Goal: Check status: Check status

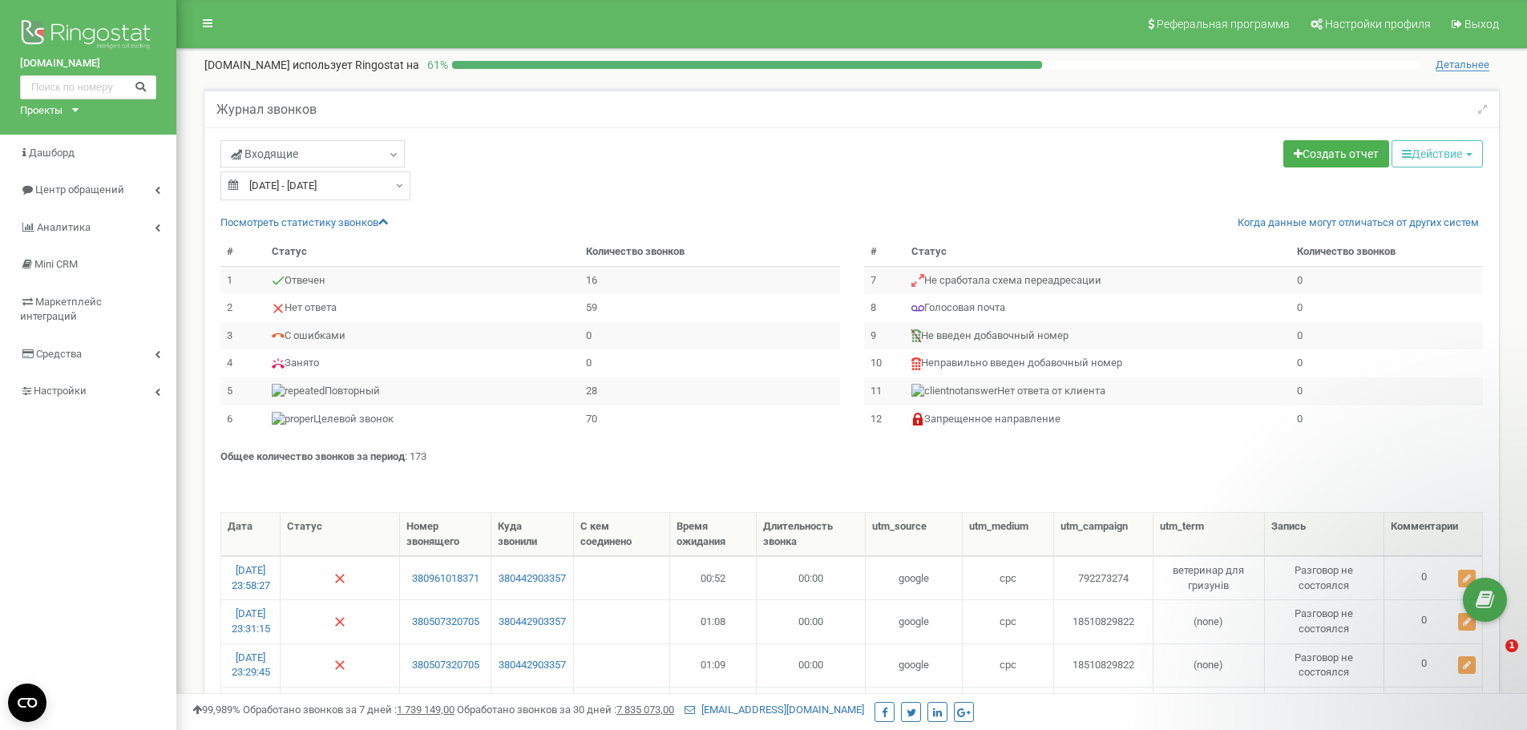
select select "100"
type input "[DATE]"
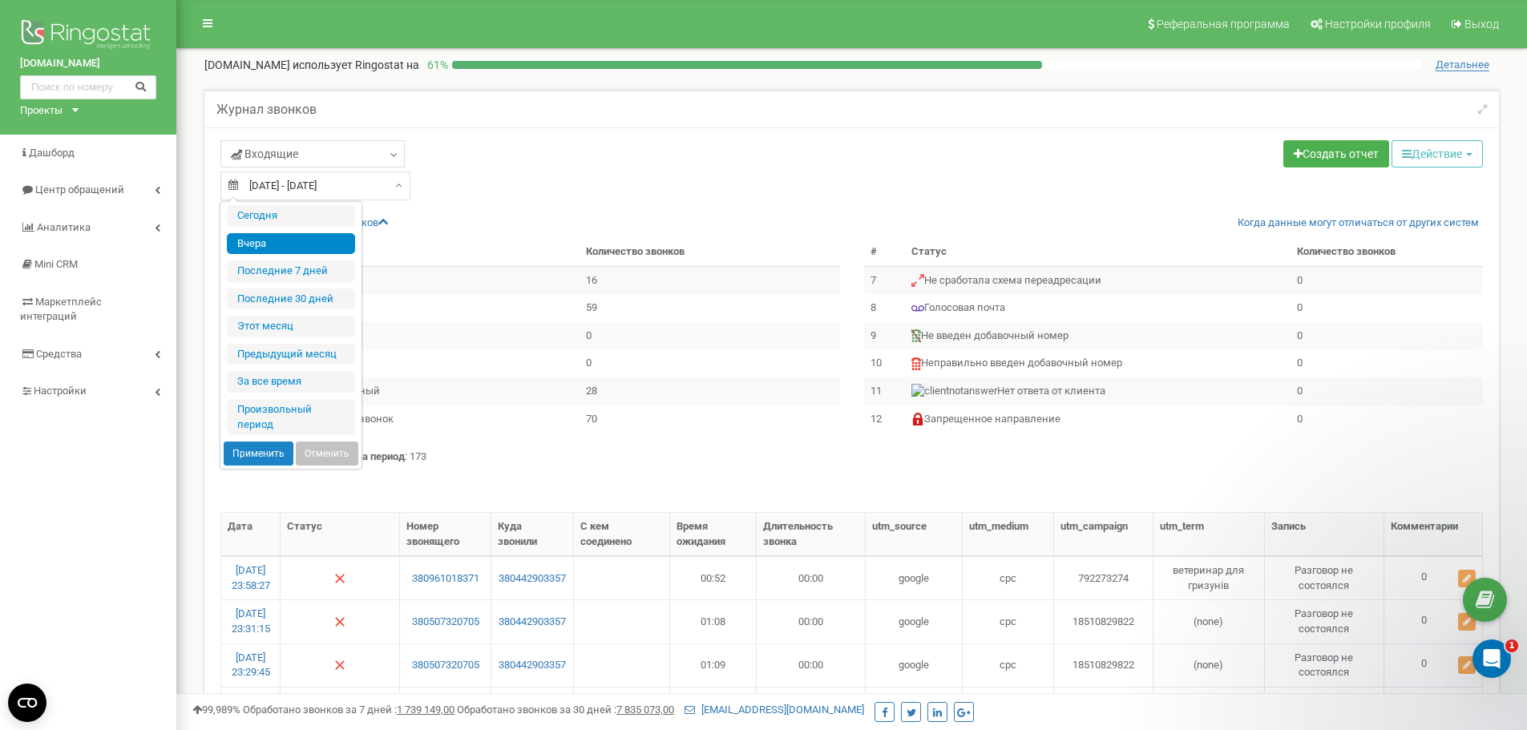
click at [390, 187] on div "[DATE] - [DATE]" at bounding box center [315, 185] width 190 height 29
type input "[DATE]"
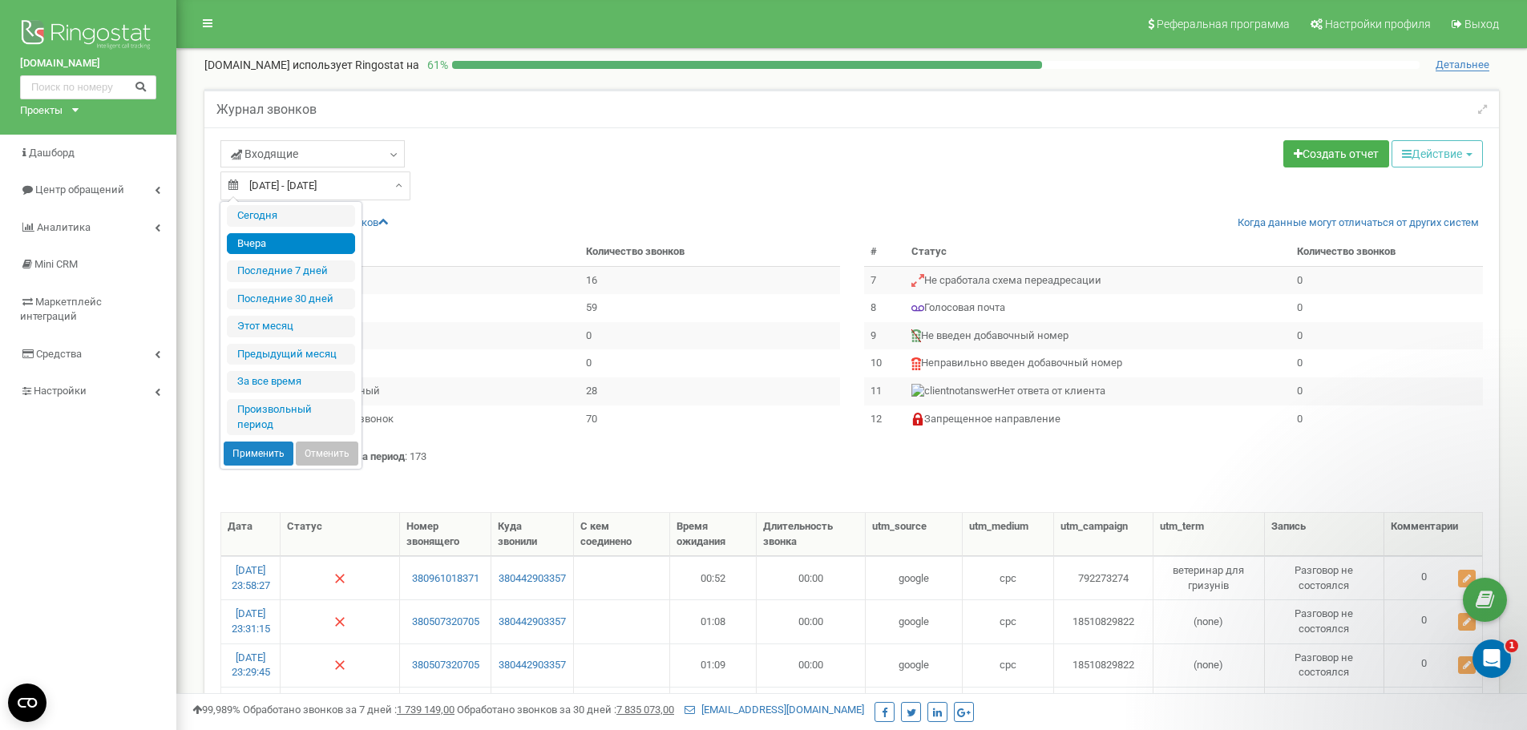
type input "18.09.2025"
type input "10.05.2017"
type input "19.09.2025"
type input "18.09.2025"
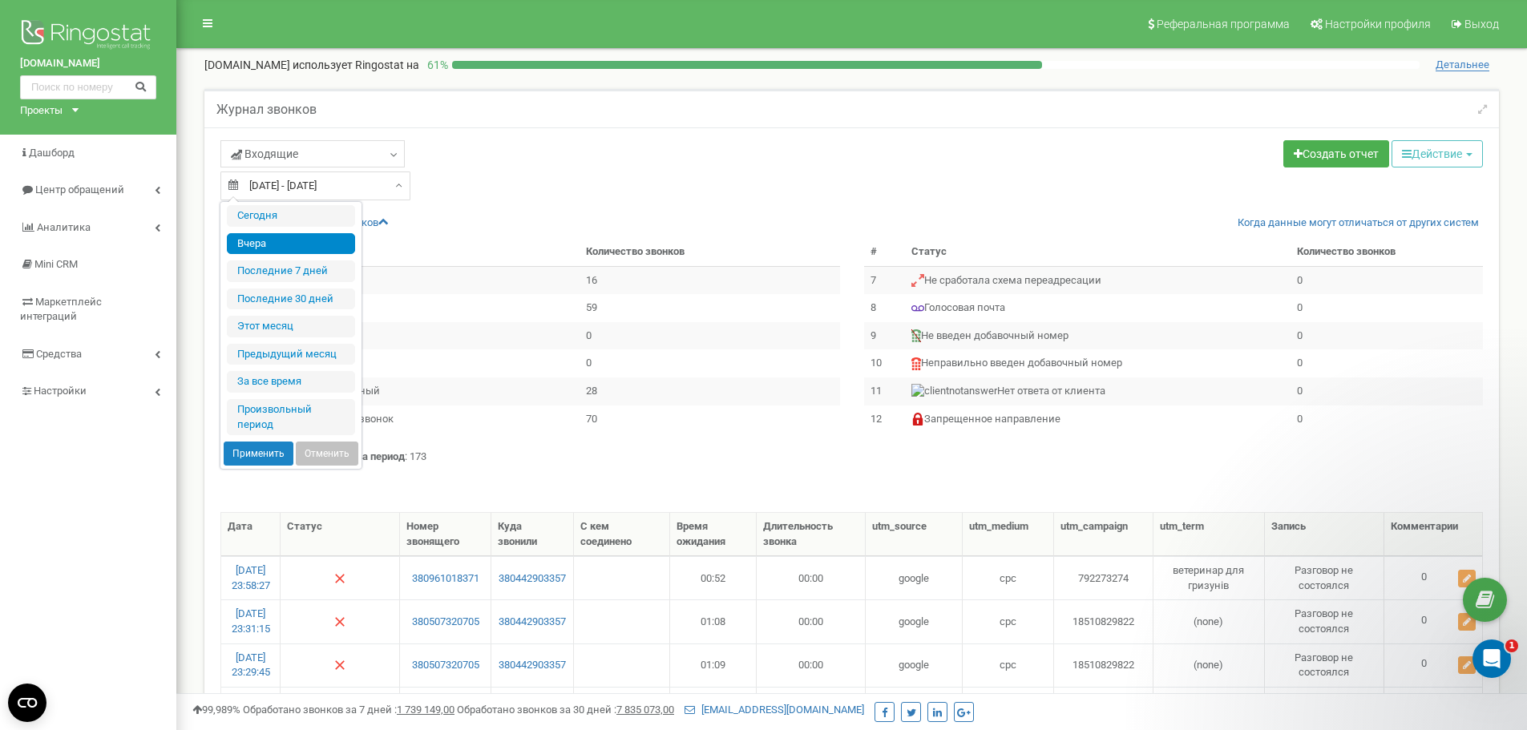
type input "18.09.2025"
click at [301, 409] on li "Произвольный период" at bounding box center [291, 417] width 128 height 36
type input "10.05.2017"
type input "19.09.2025"
type input "18.09.2025"
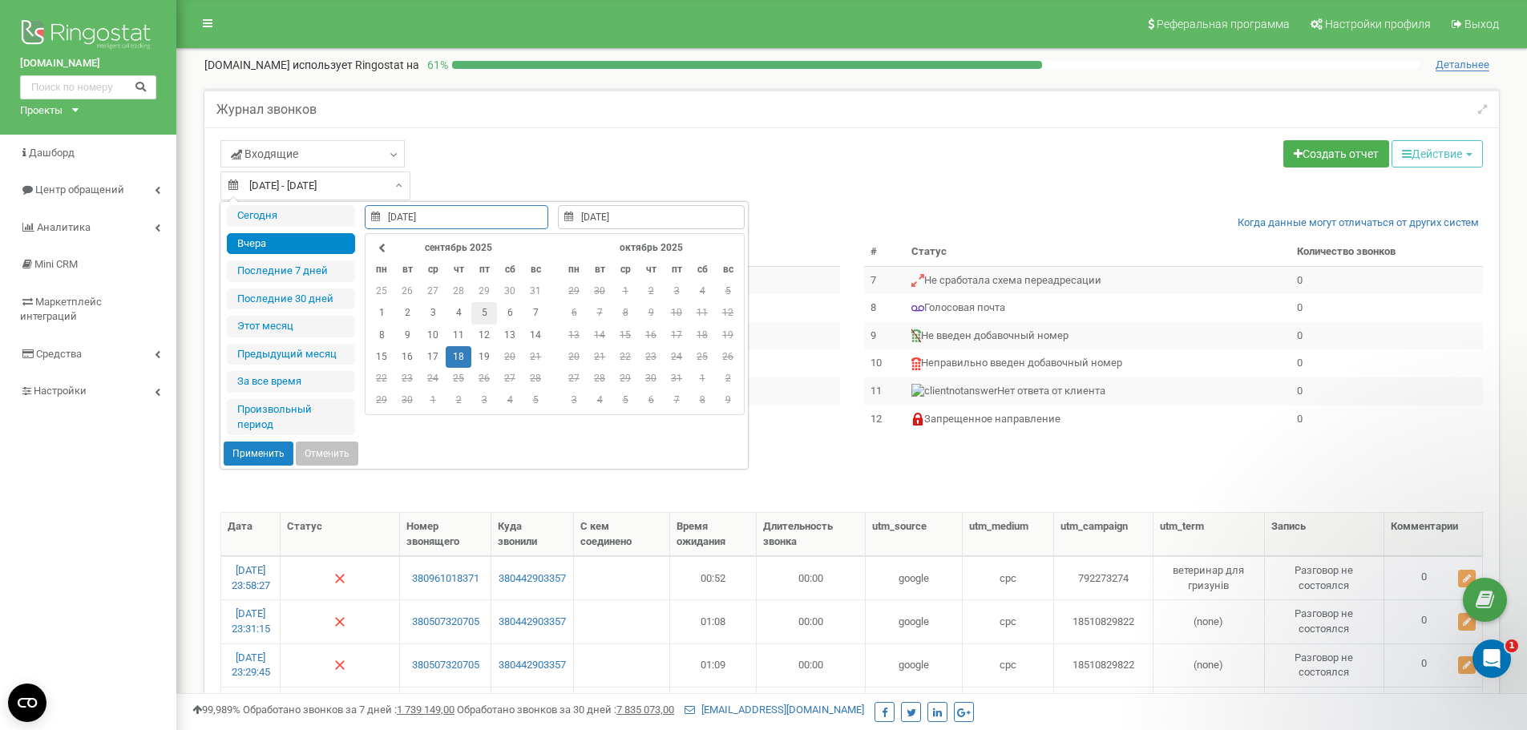
type input "18.09.2025"
type input "19.09.2025"
click at [482, 353] on td "19" at bounding box center [484, 357] width 26 height 22
type input "18.09.2025"
click at [458, 357] on td "18" at bounding box center [459, 357] width 26 height 22
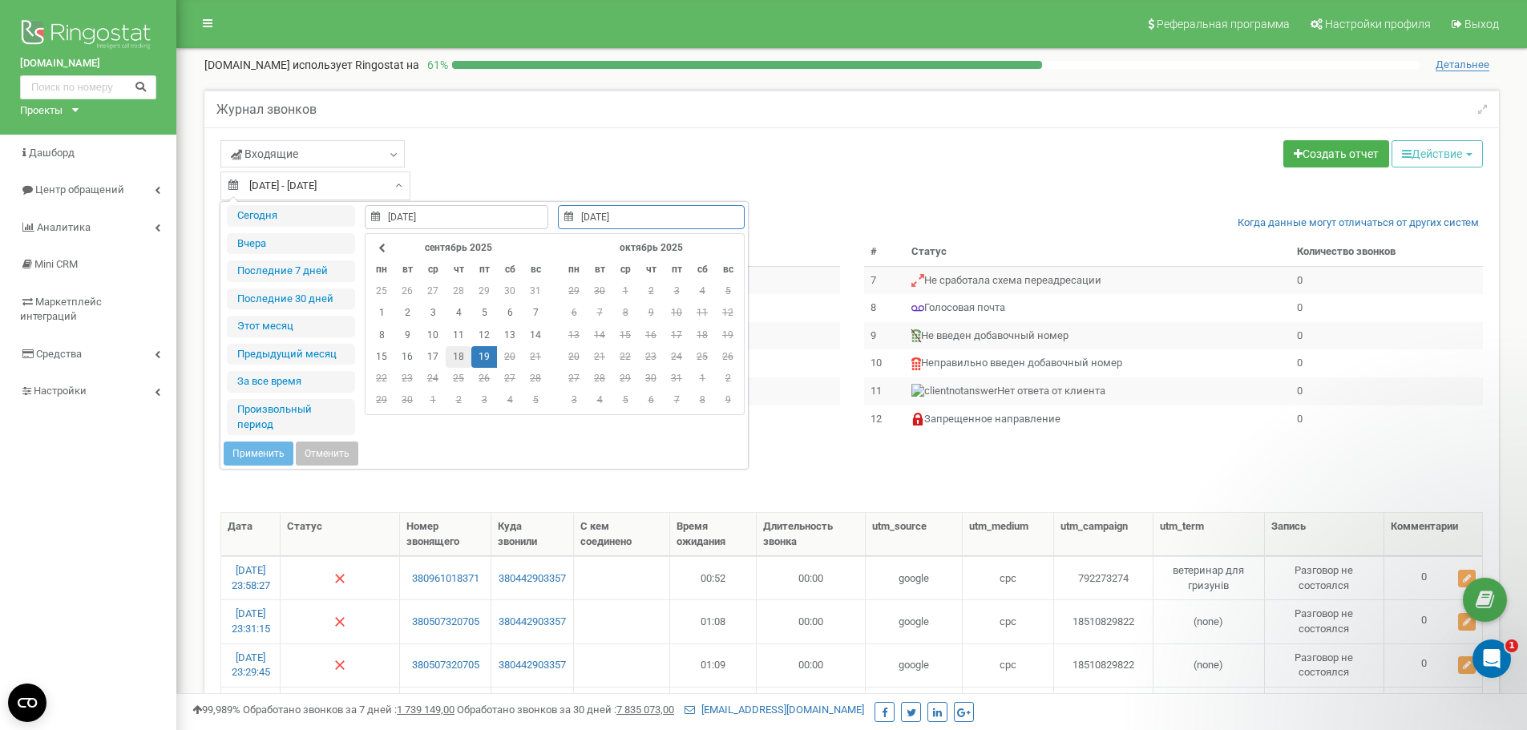
type input "18.09.2025"
type input "19.09.2025"
click at [476, 357] on td "19" at bounding box center [484, 357] width 26 height 22
type input "18.09.2025"
click at [264, 454] on button "Применить" at bounding box center [259, 454] width 70 height 24
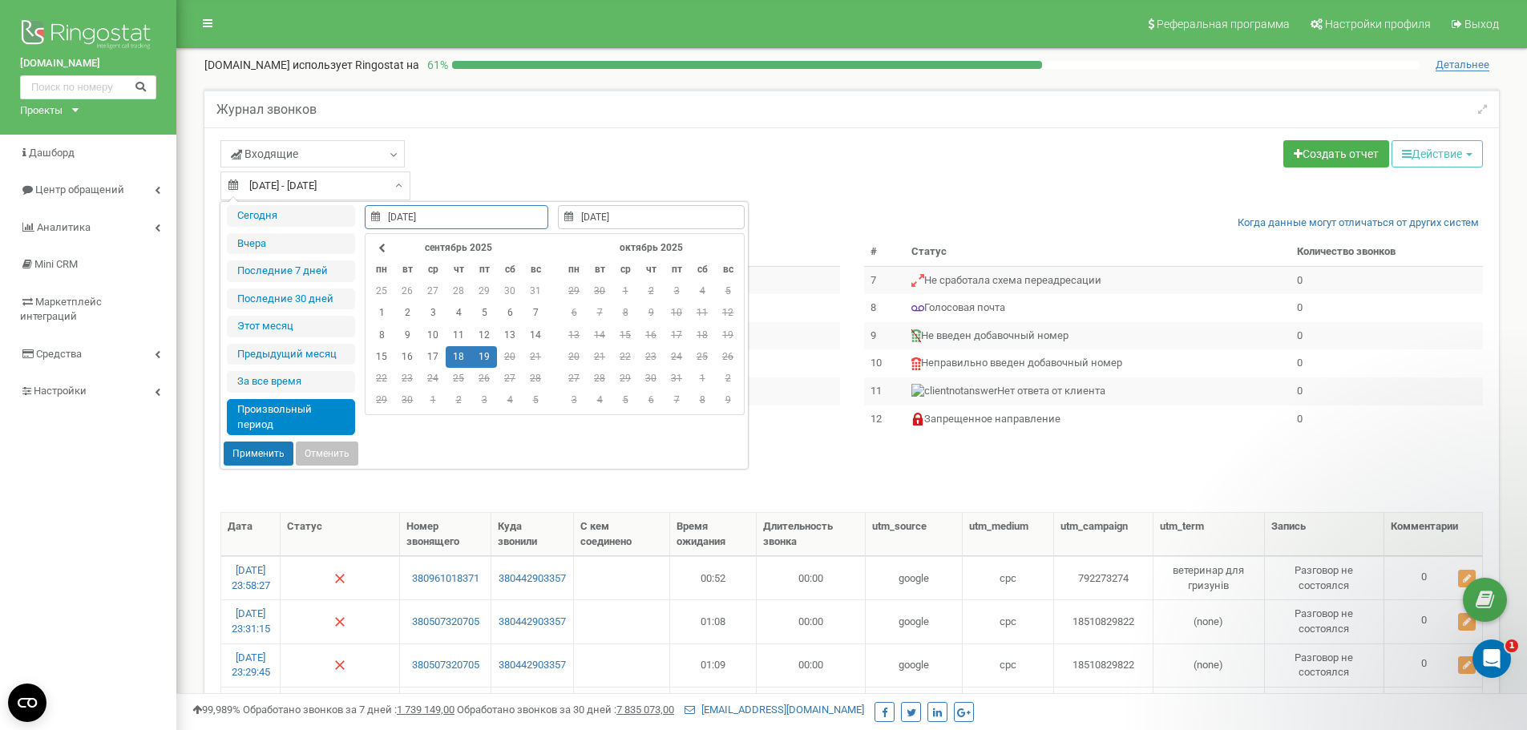
type input "18.09.2025 - 19.09.2025"
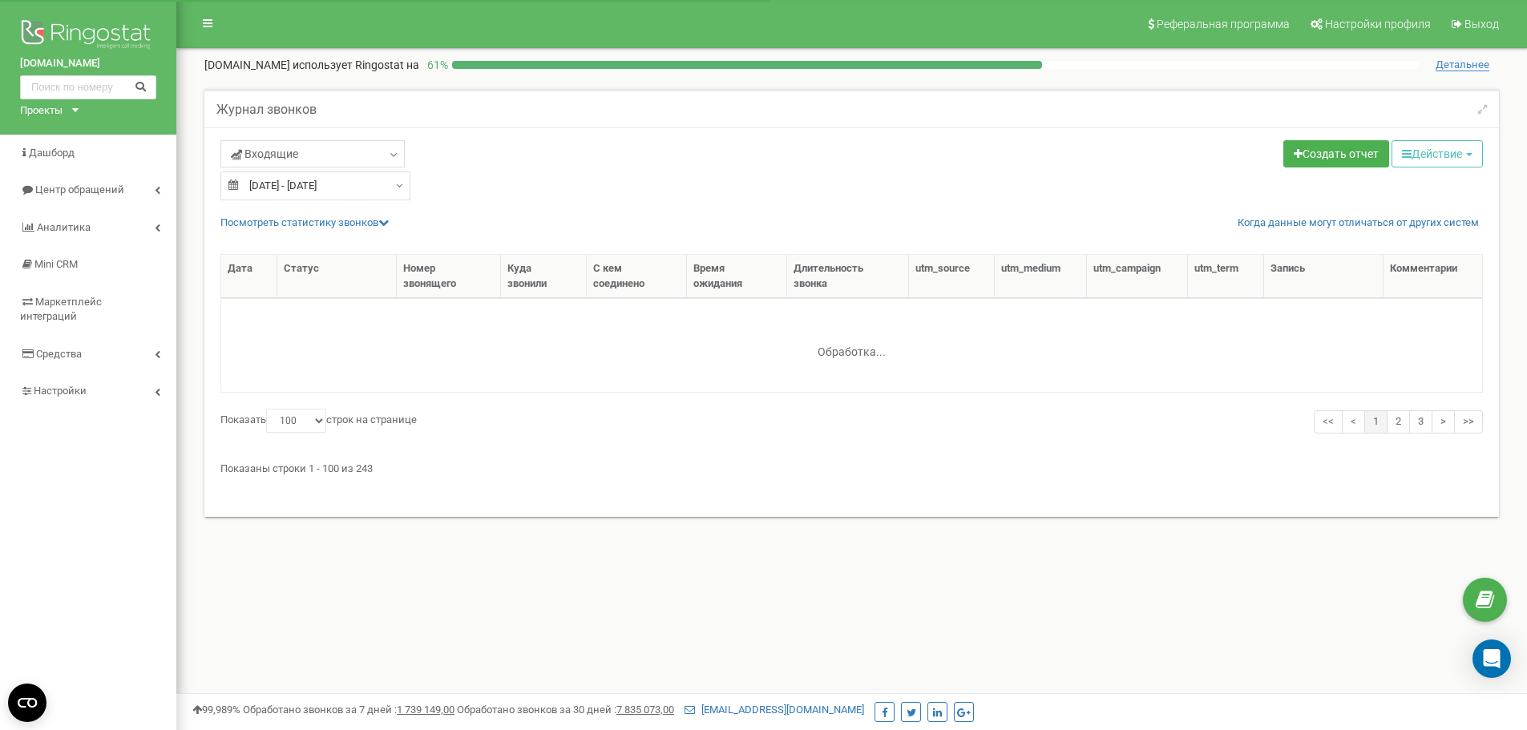
select select "100"
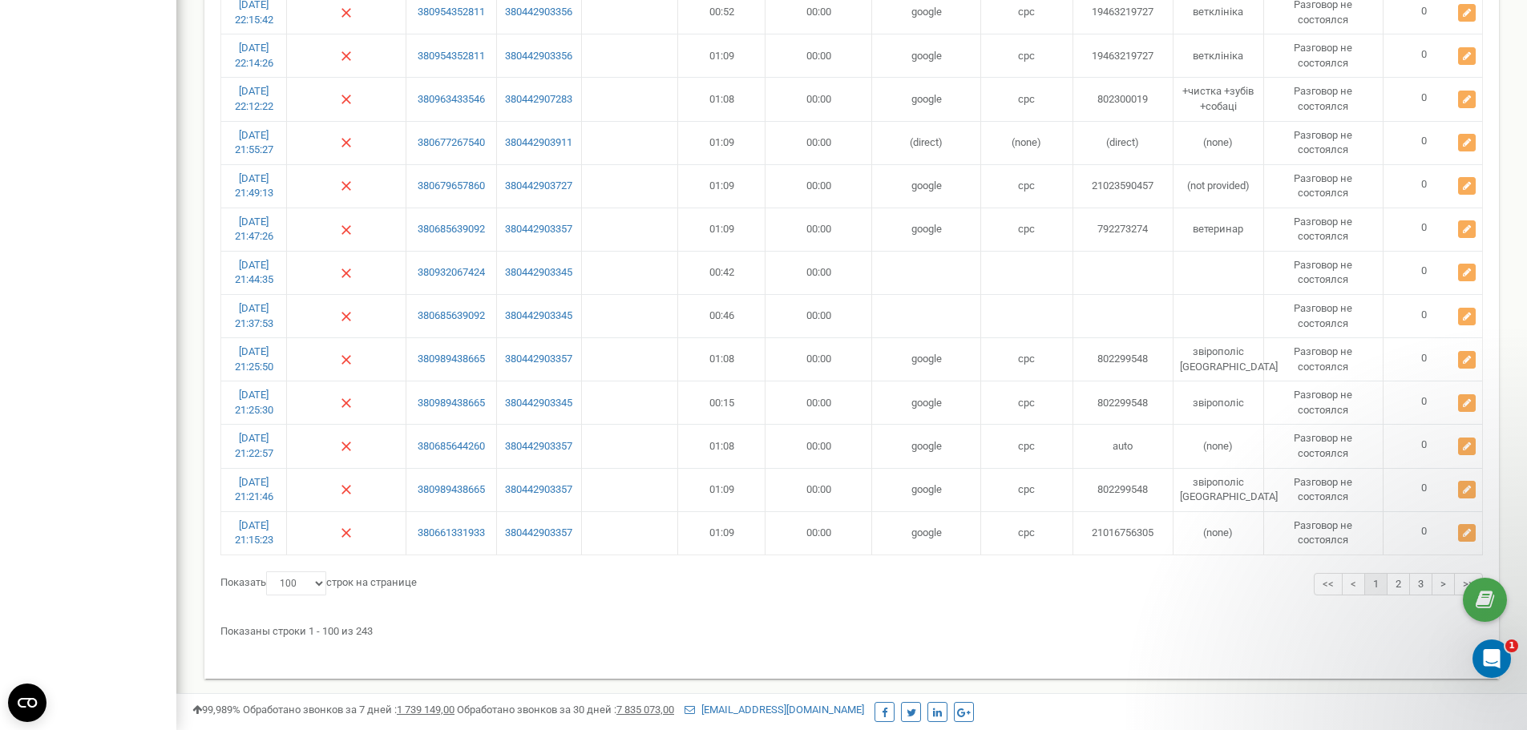
scroll to position [4096, 0]
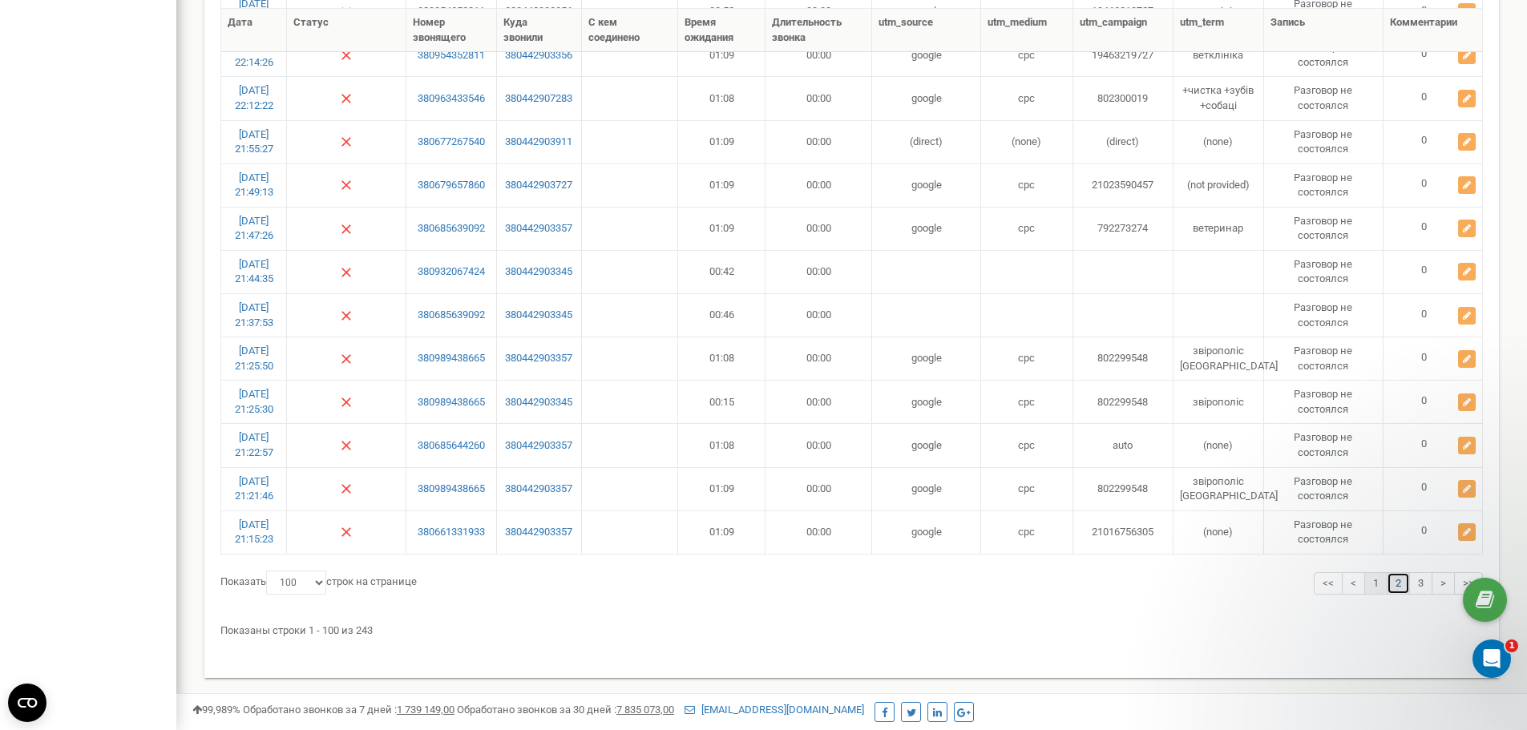
click at [1399, 585] on link "2" at bounding box center [1397, 583] width 23 height 23
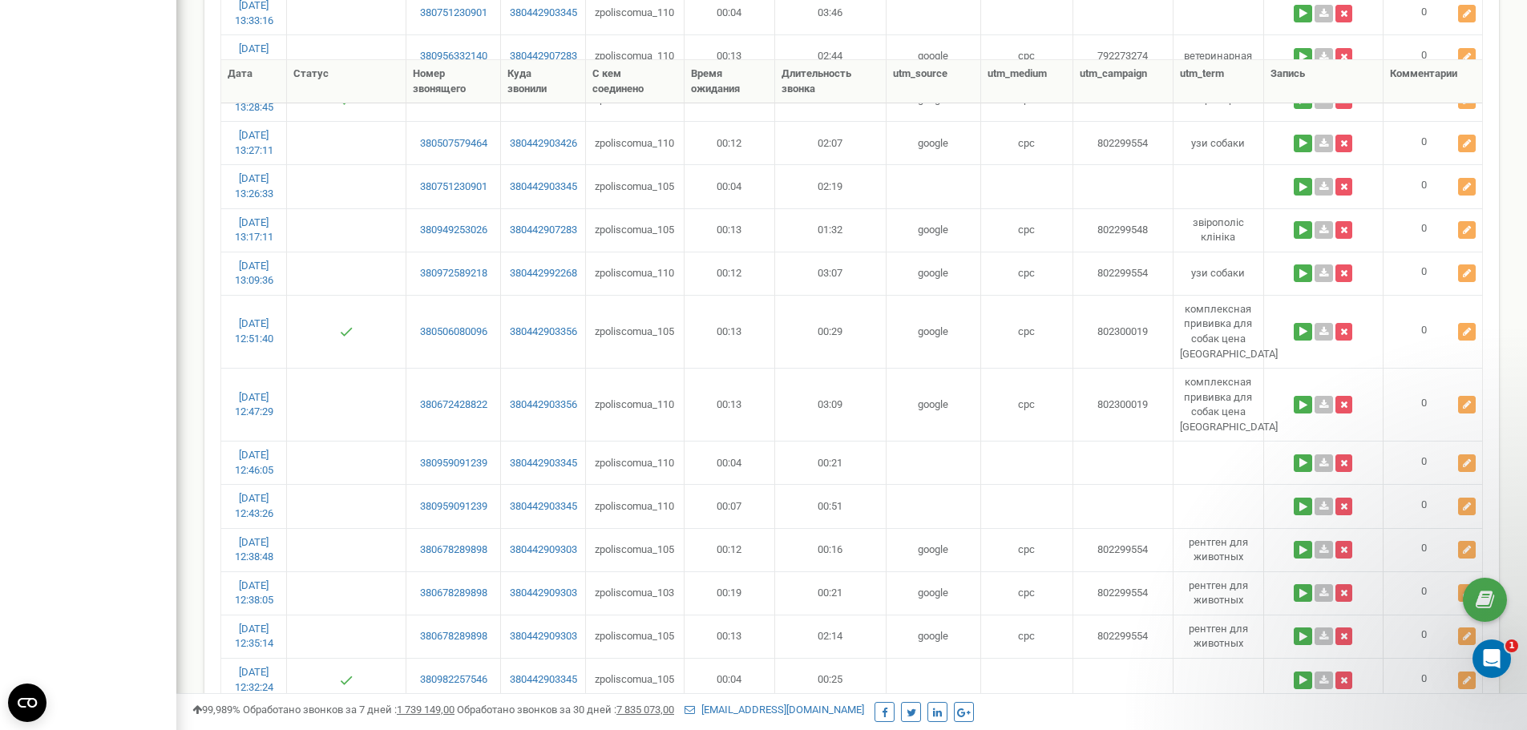
scroll to position [4319, 0]
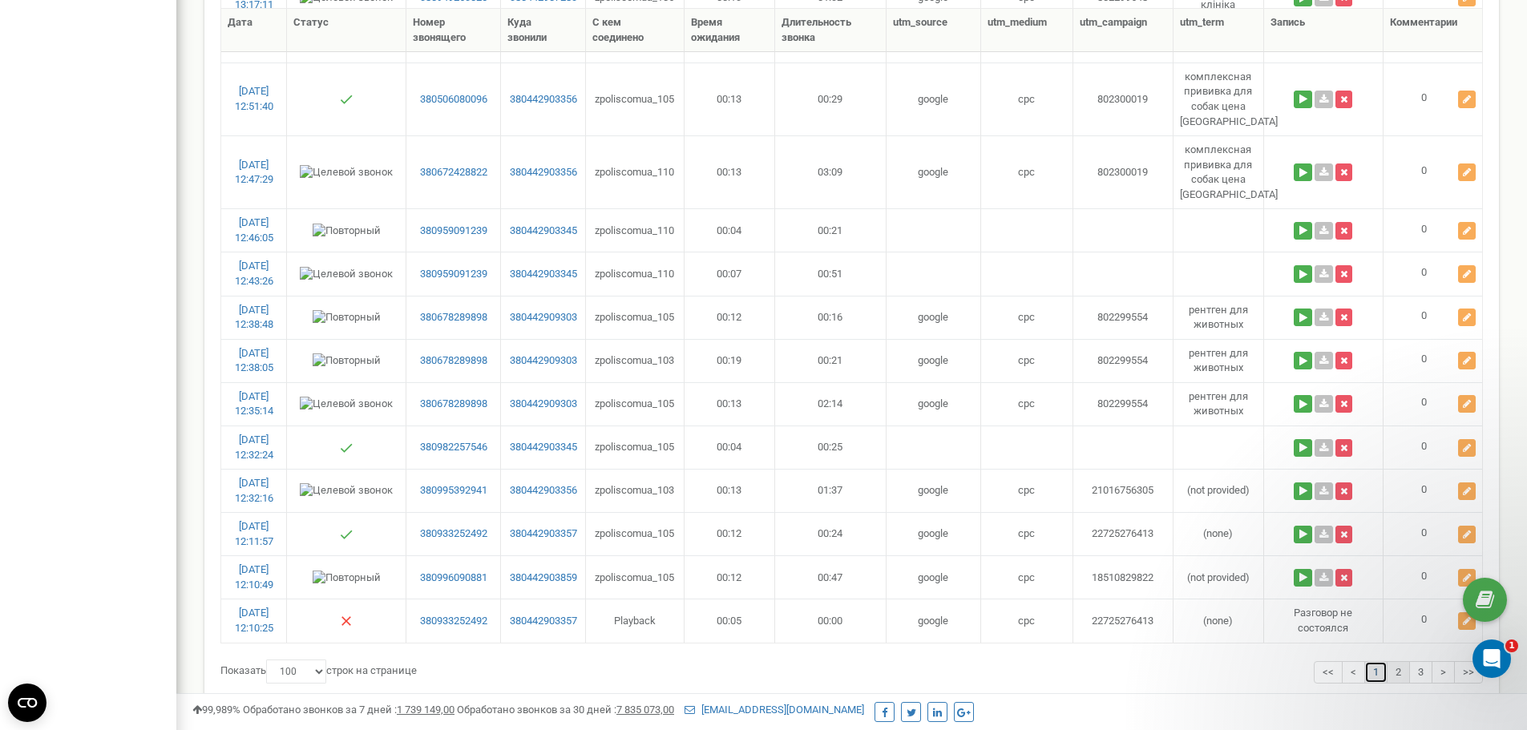
drag, startPoint x: 1374, startPoint y: 579, endPoint x: 1363, endPoint y: 579, distance: 11.2
click at [1373, 661] on link "1" at bounding box center [1375, 672] width 23 height 23
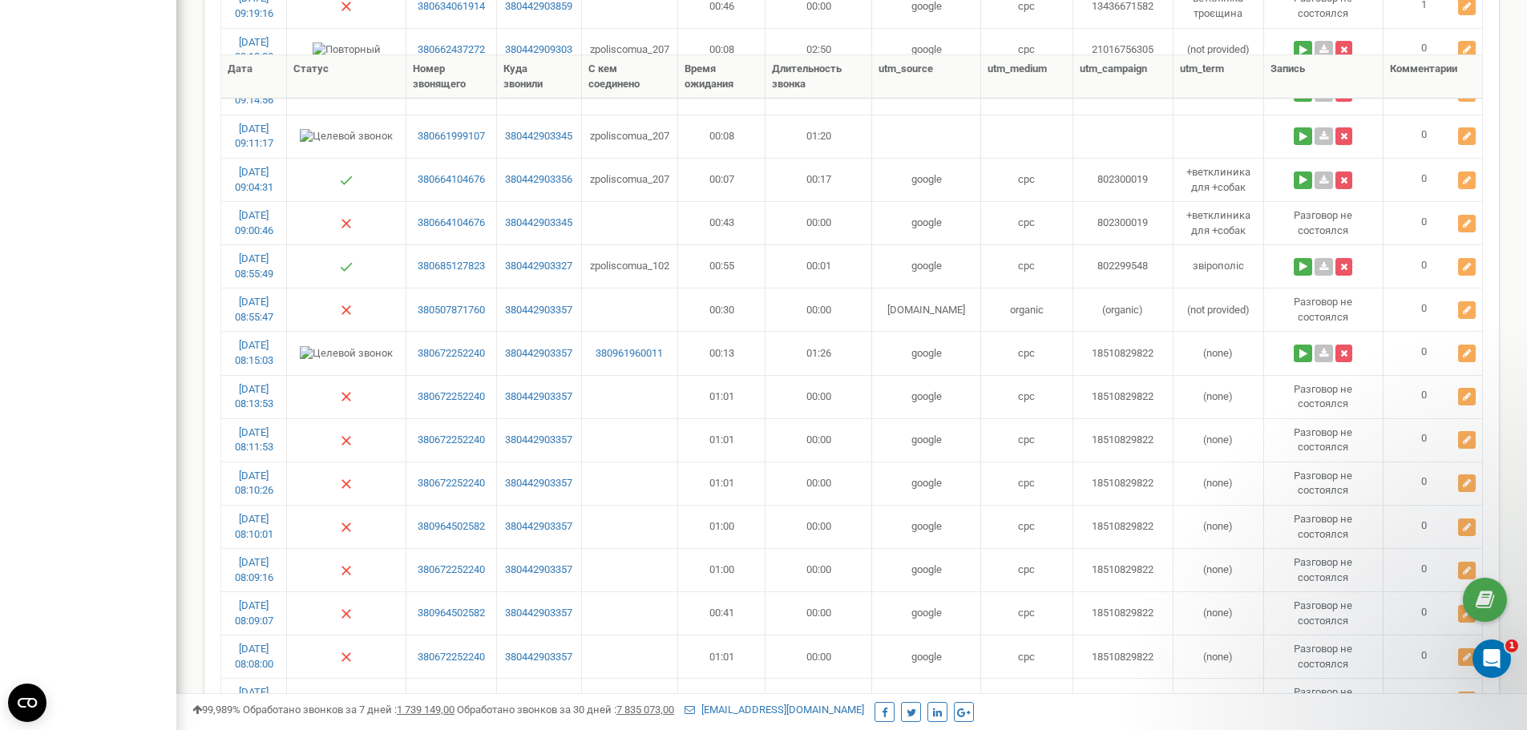
scroll to position [1692, 0]
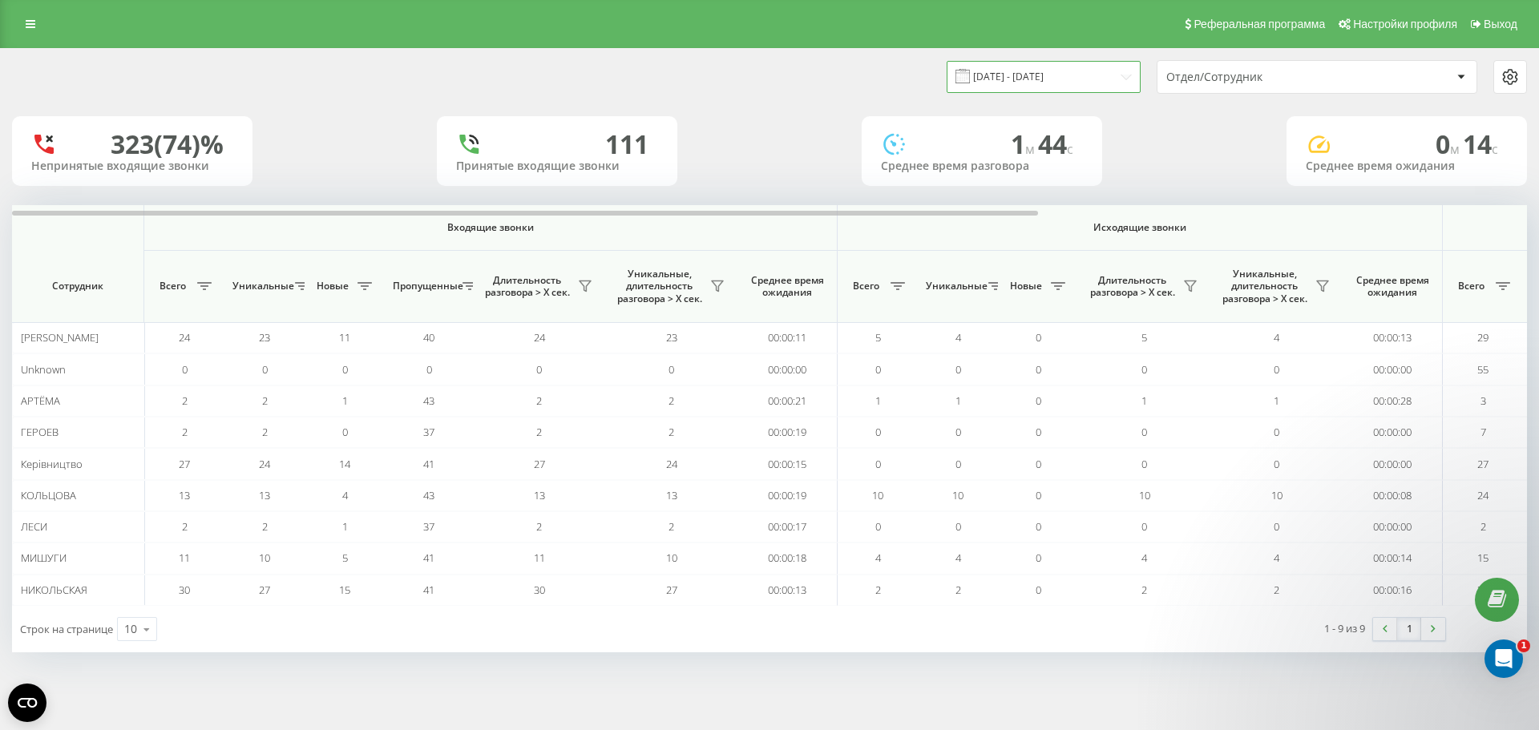
click at [1001, 73] on input "[DATE] - [DATE]" at bounding box center [1043, 76] width 194 height 31
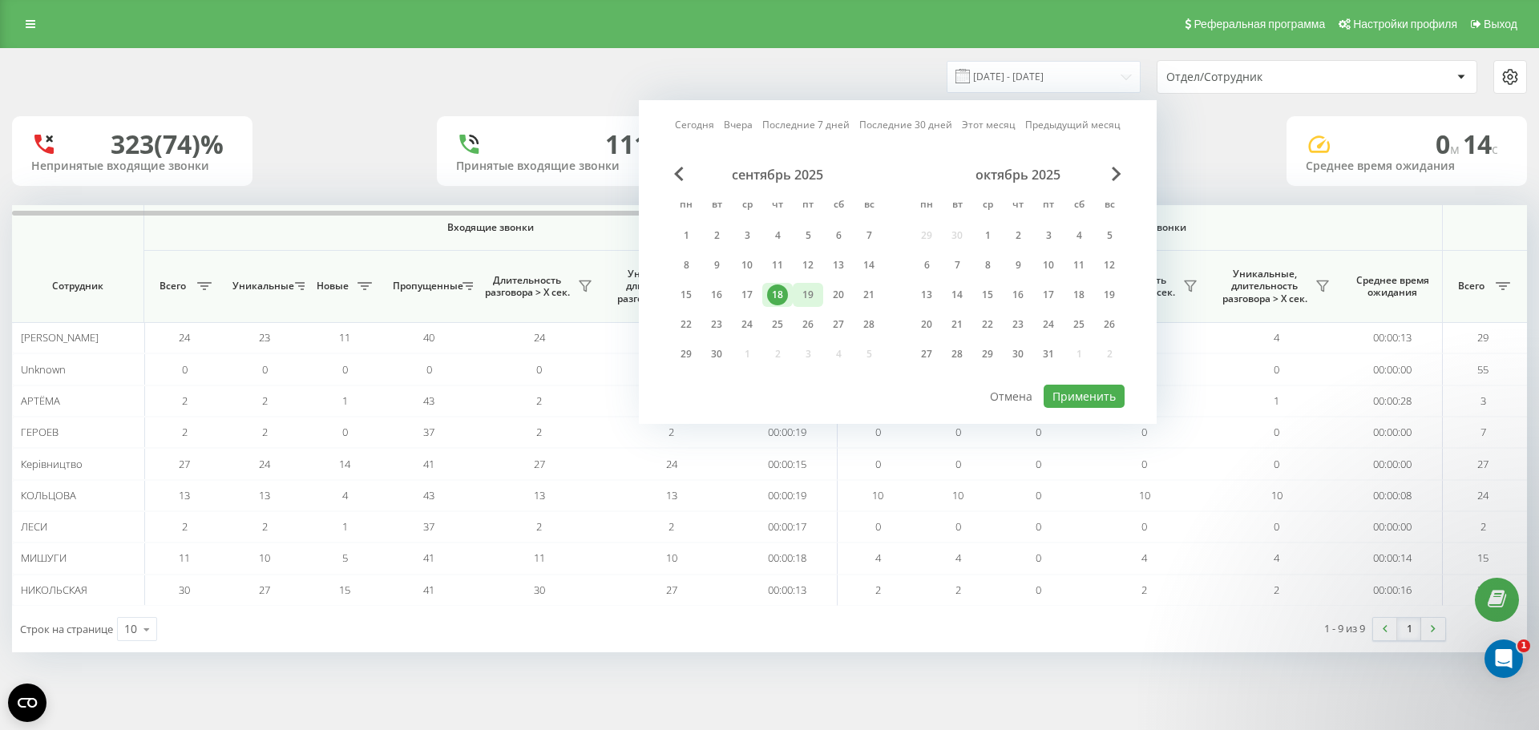
click at [806, 297] on div "19" at bounding box center [807, 294] width 21 height 21
click at [1083, 397] on button "Применить" at bounding box center [1083, 396] width 81 height 23
type input "19.09.2025 - 19.09.2025"
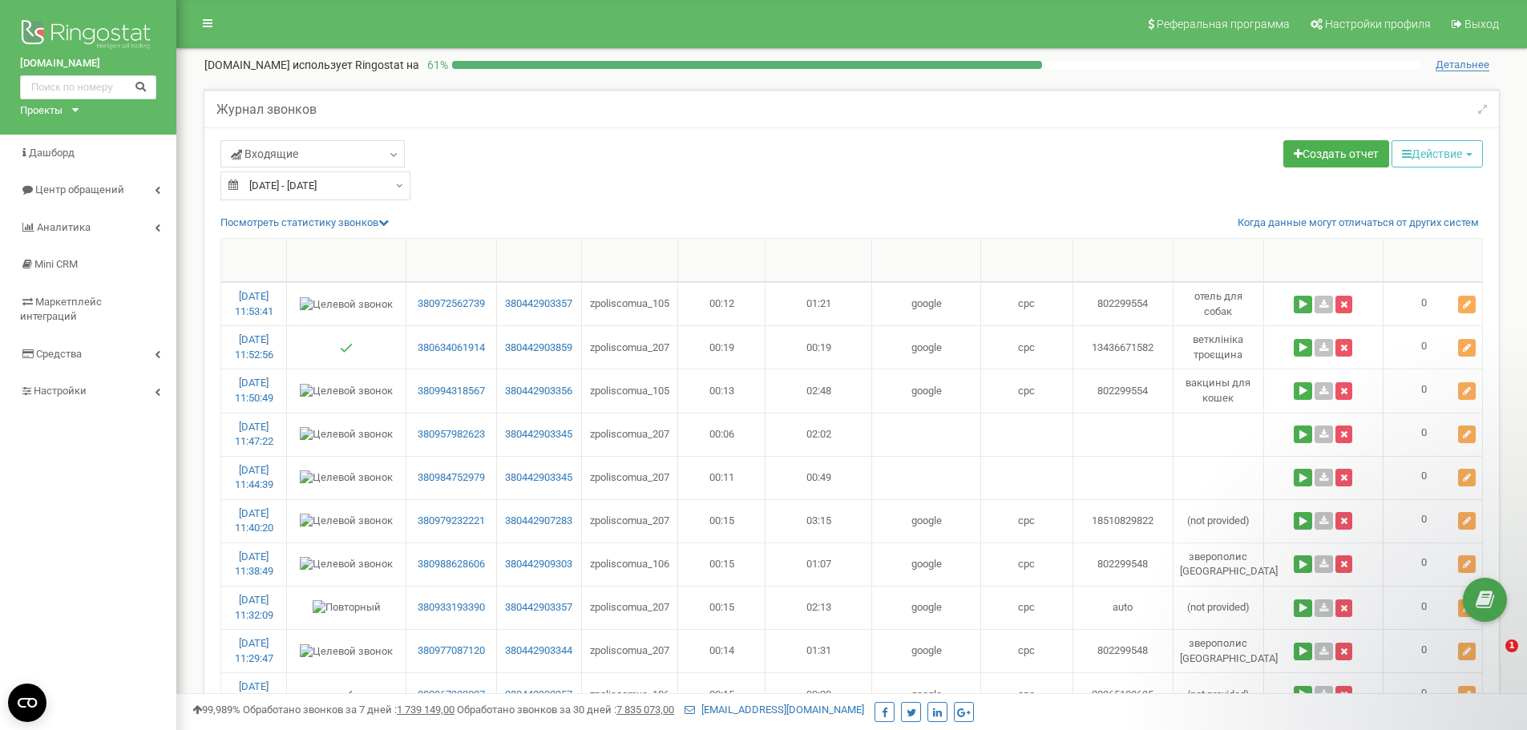
select select "100"
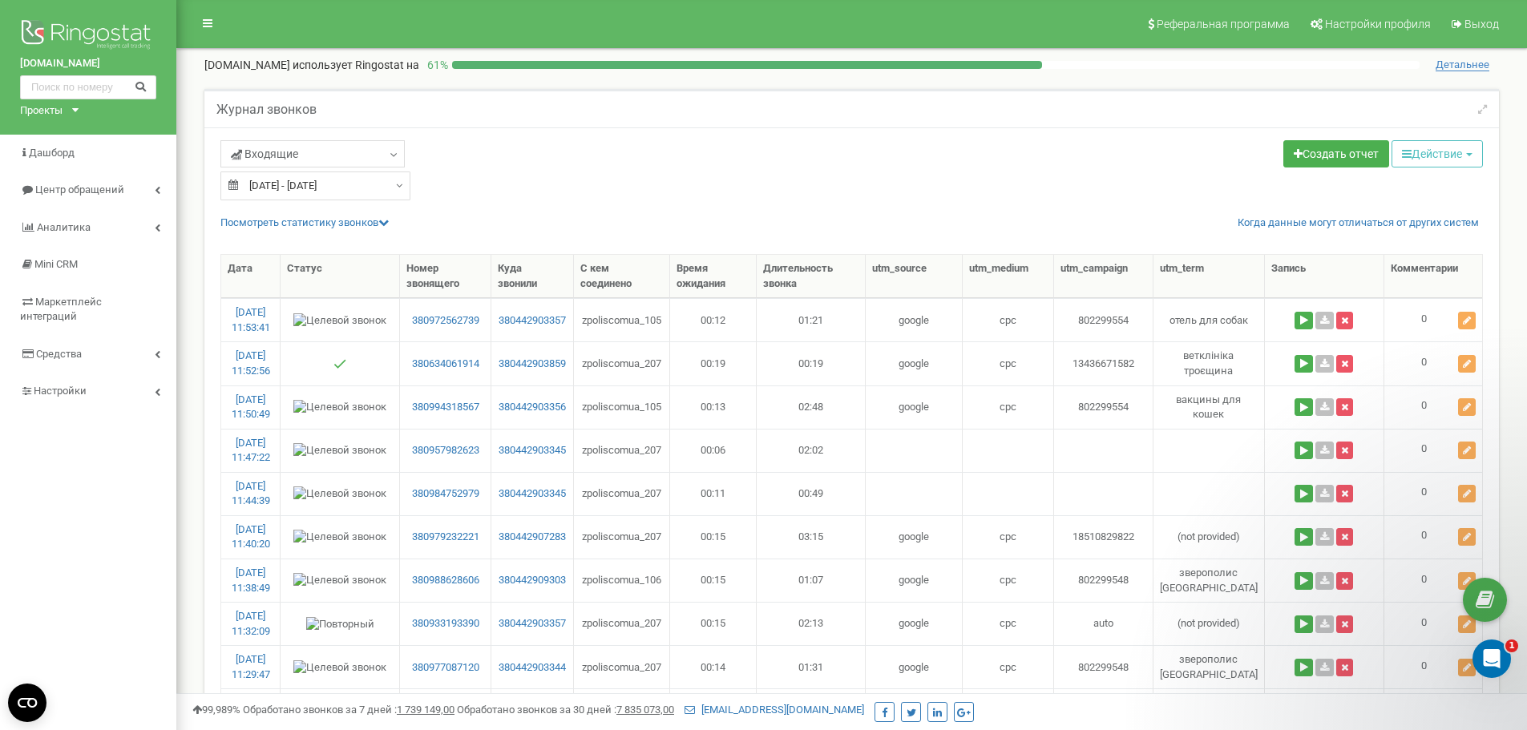
type input "[DATE]"
click at [392, 183] on div "[DATE] - [DATE]" at bounding box center [315, 185] width 190 height 29
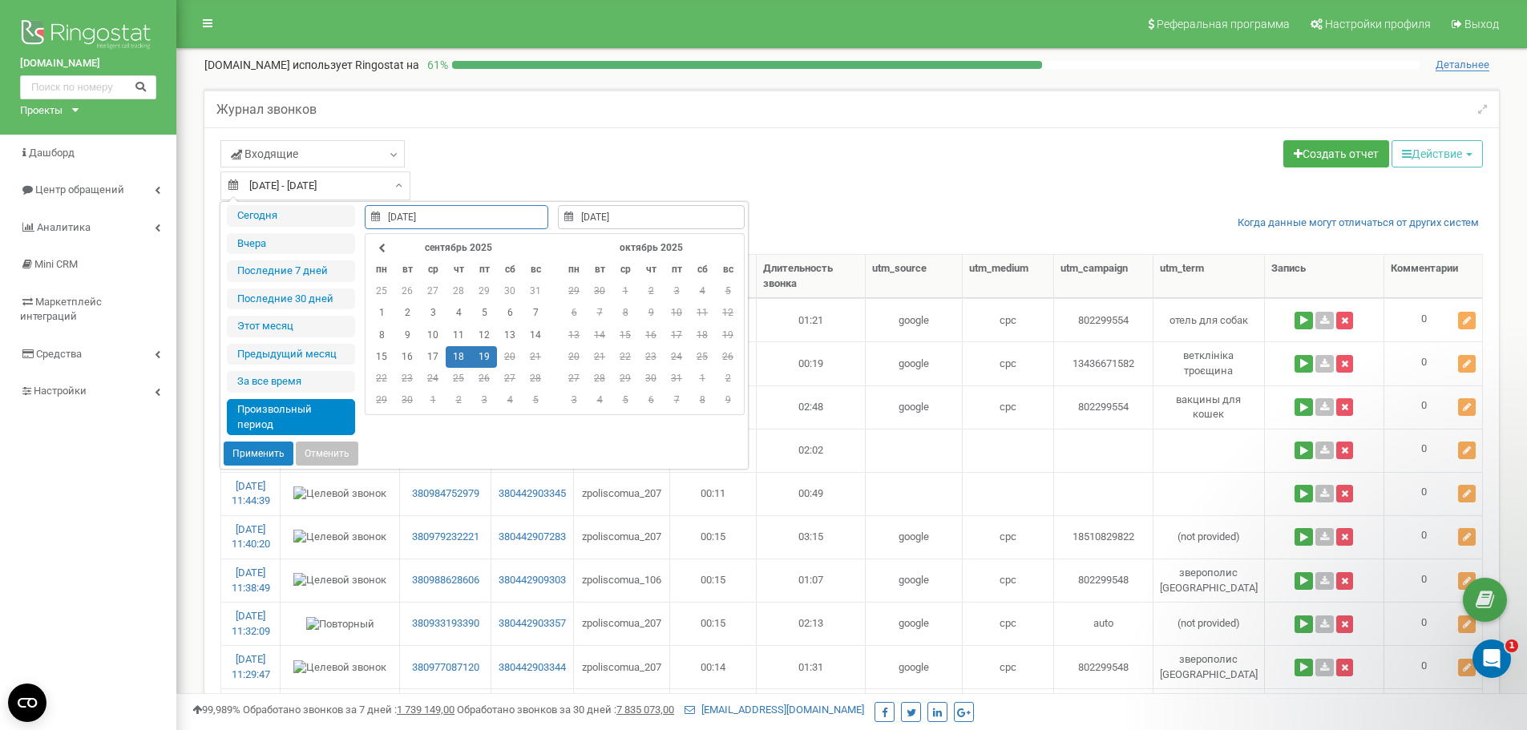
click at [478, 356] on td "19" at bounding box center [484, 357] width 26 height 22
type input "19.09.2025"
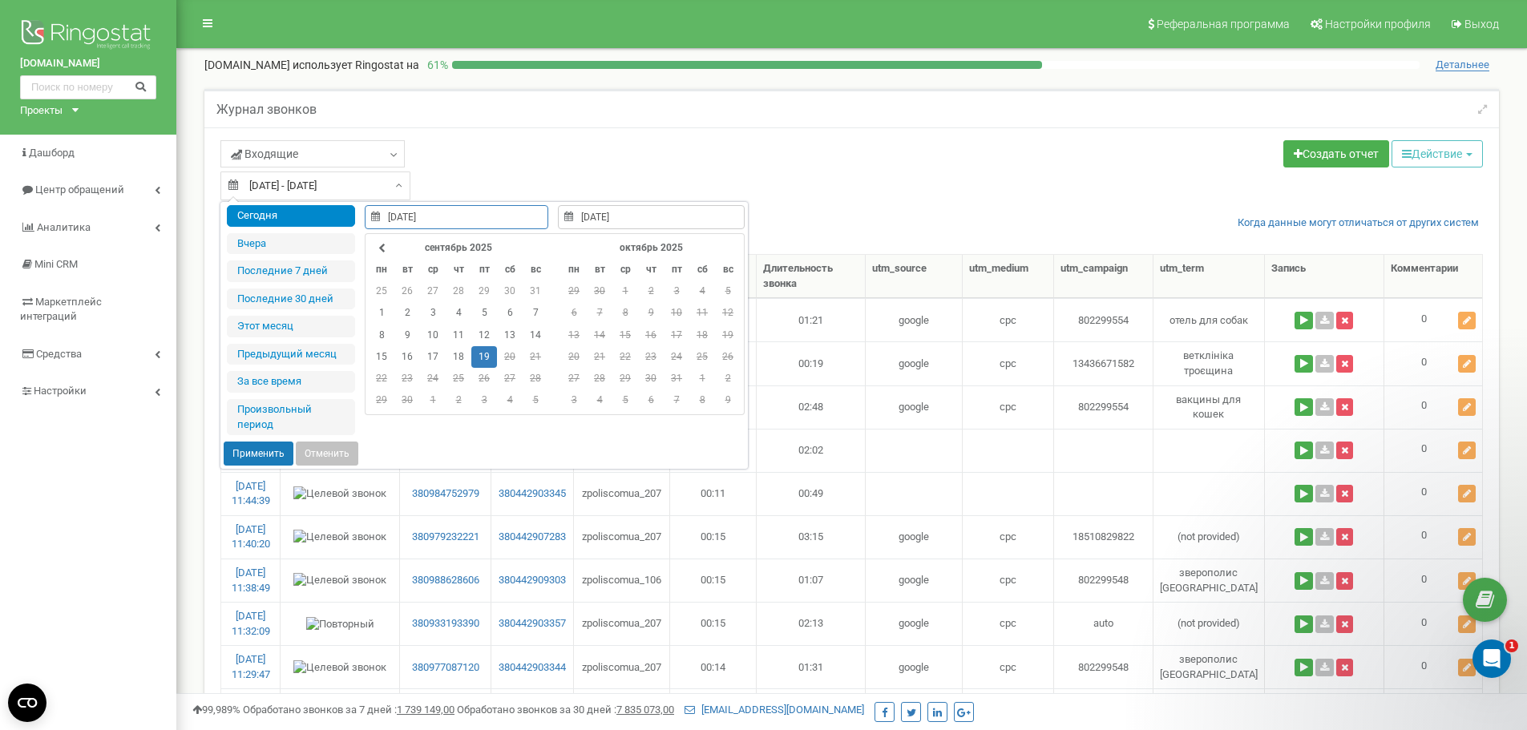
click at [274, 458] on button "Применить" at bounding box center [259, 454] width 70 height 24
type input "[DATE] - [DATE]"
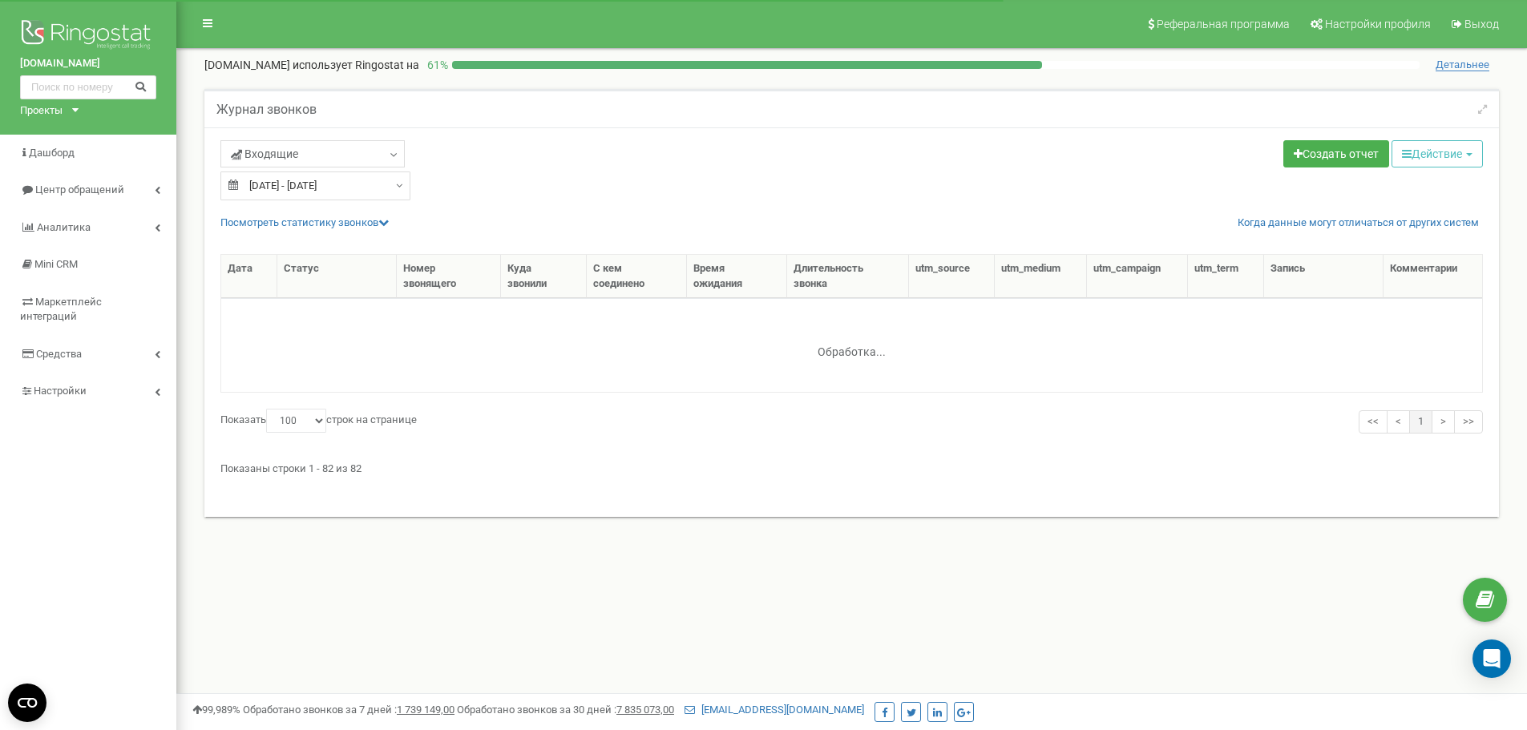
select select "100"
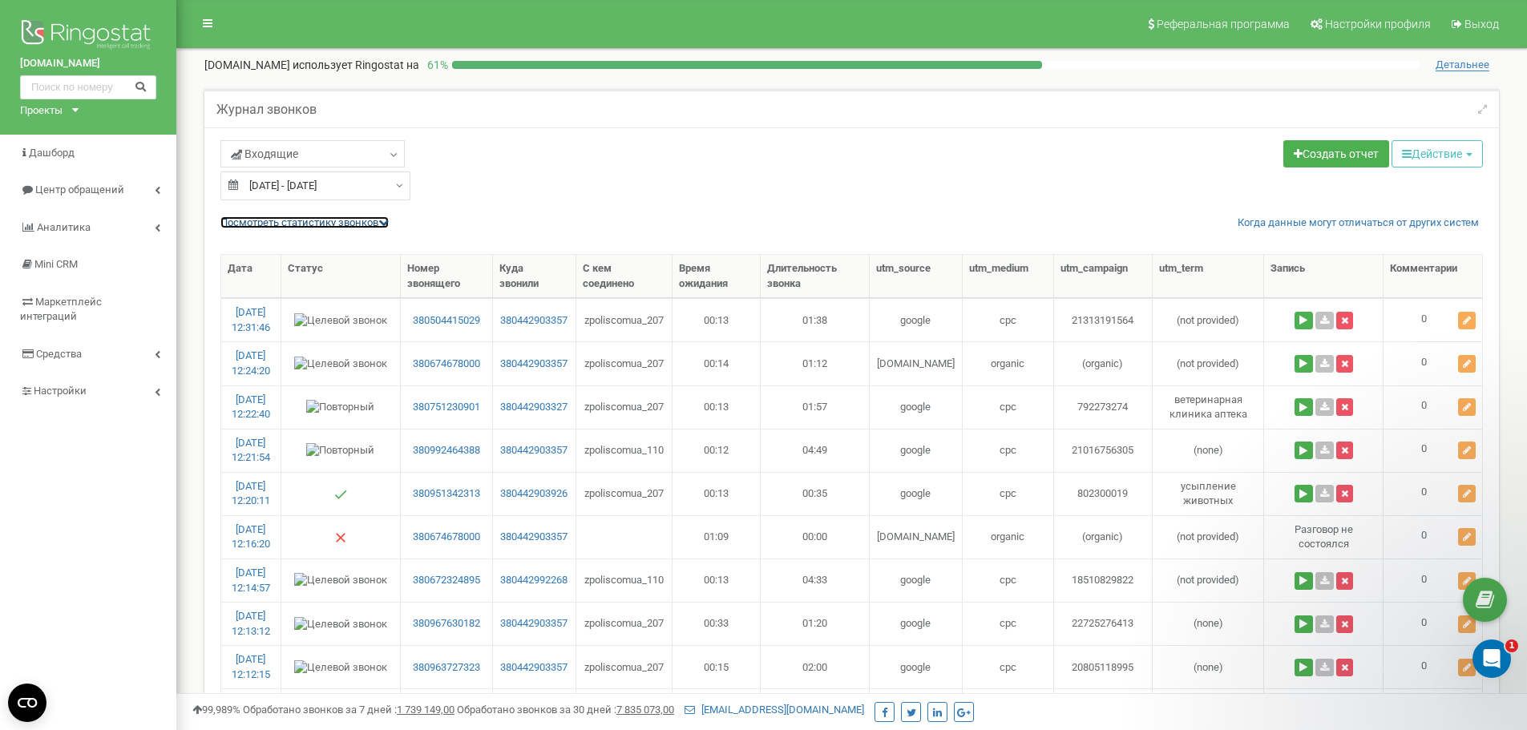
click at [383, 218] on icon at bounding box center [383, 222] width 10 height 10
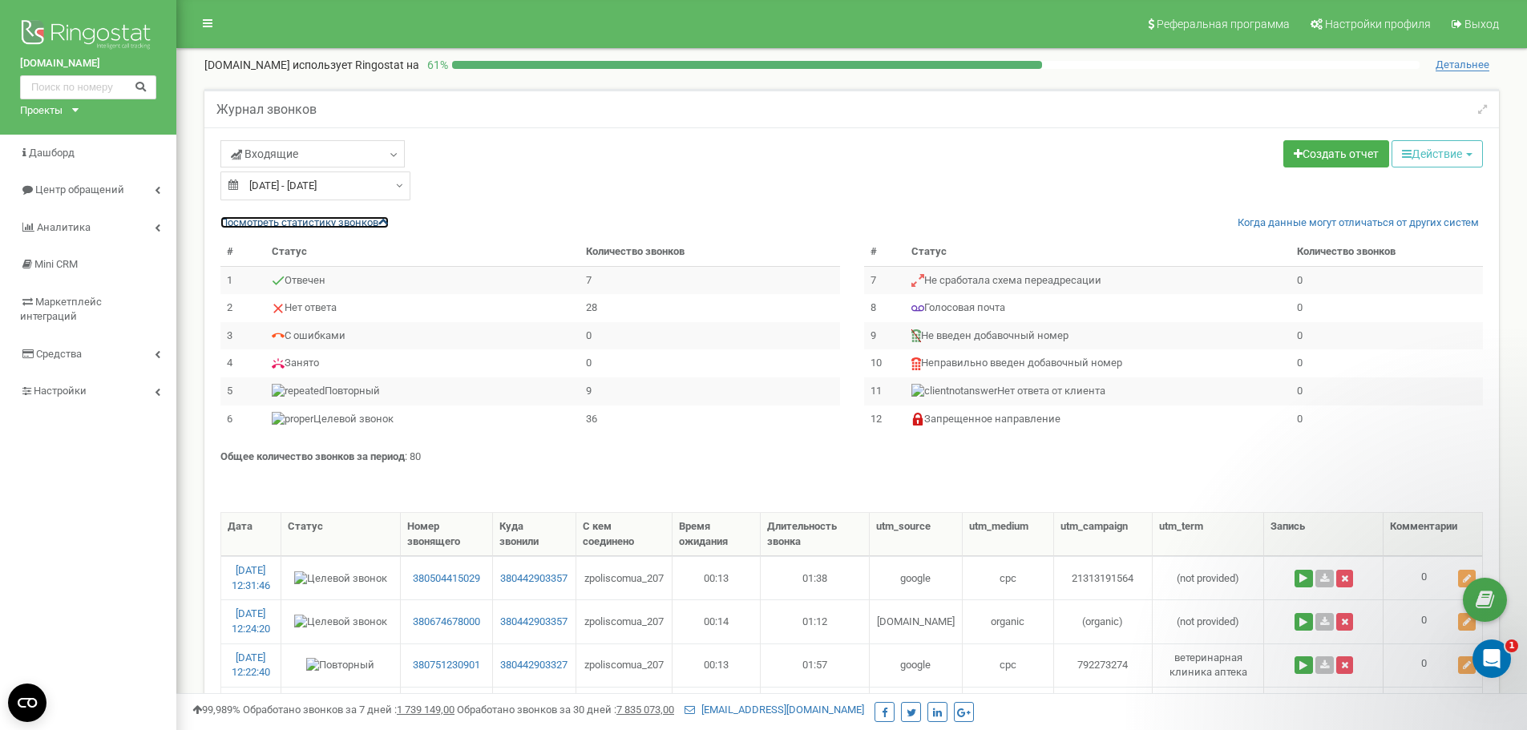
click at [387, 220] on icon at bounding box center [383, 222] width 10 height 10
